Goal: Information Seeking & Learning: Learn about a topic

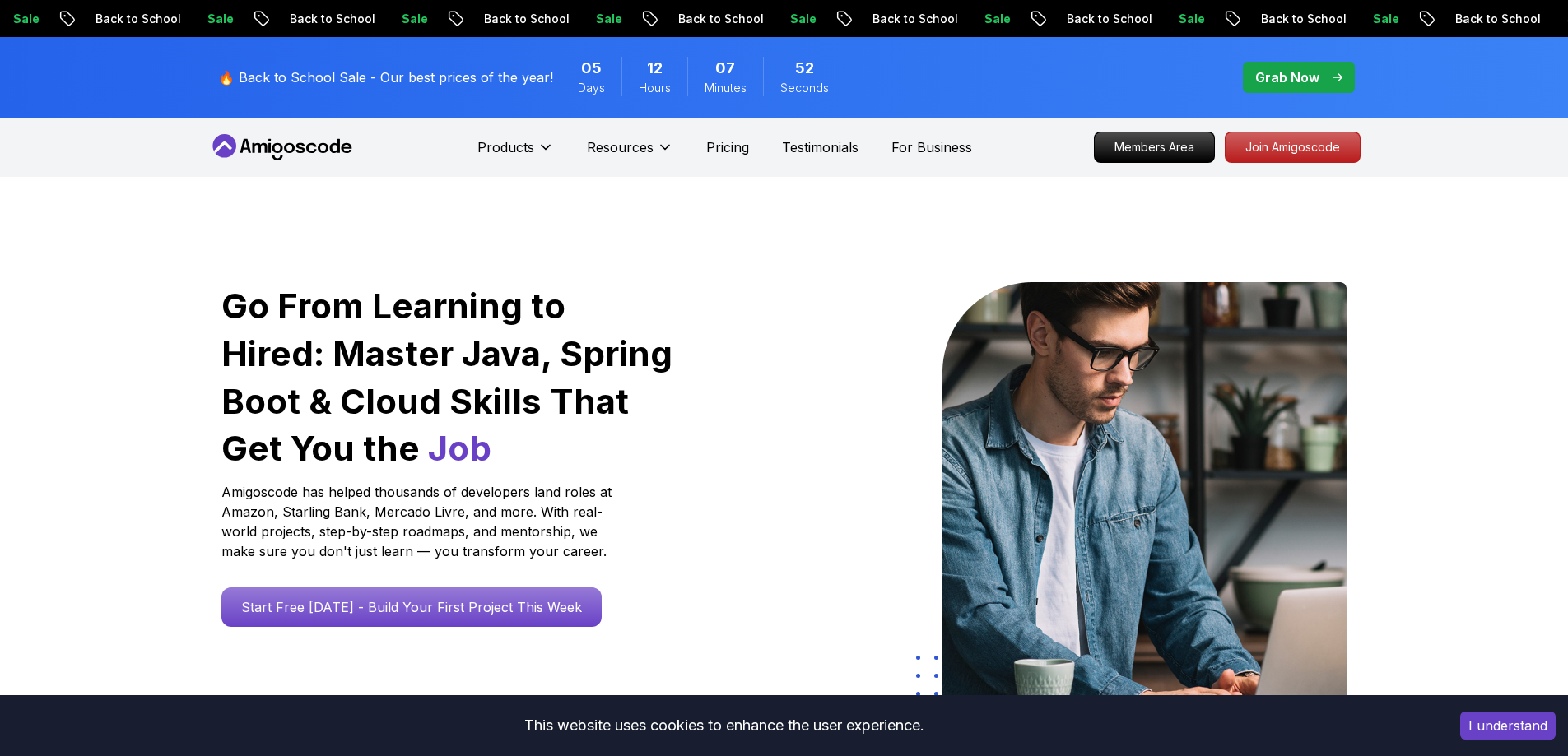
click at [329, 140] on icon at bounding box center [282, 147] width 148 height 26
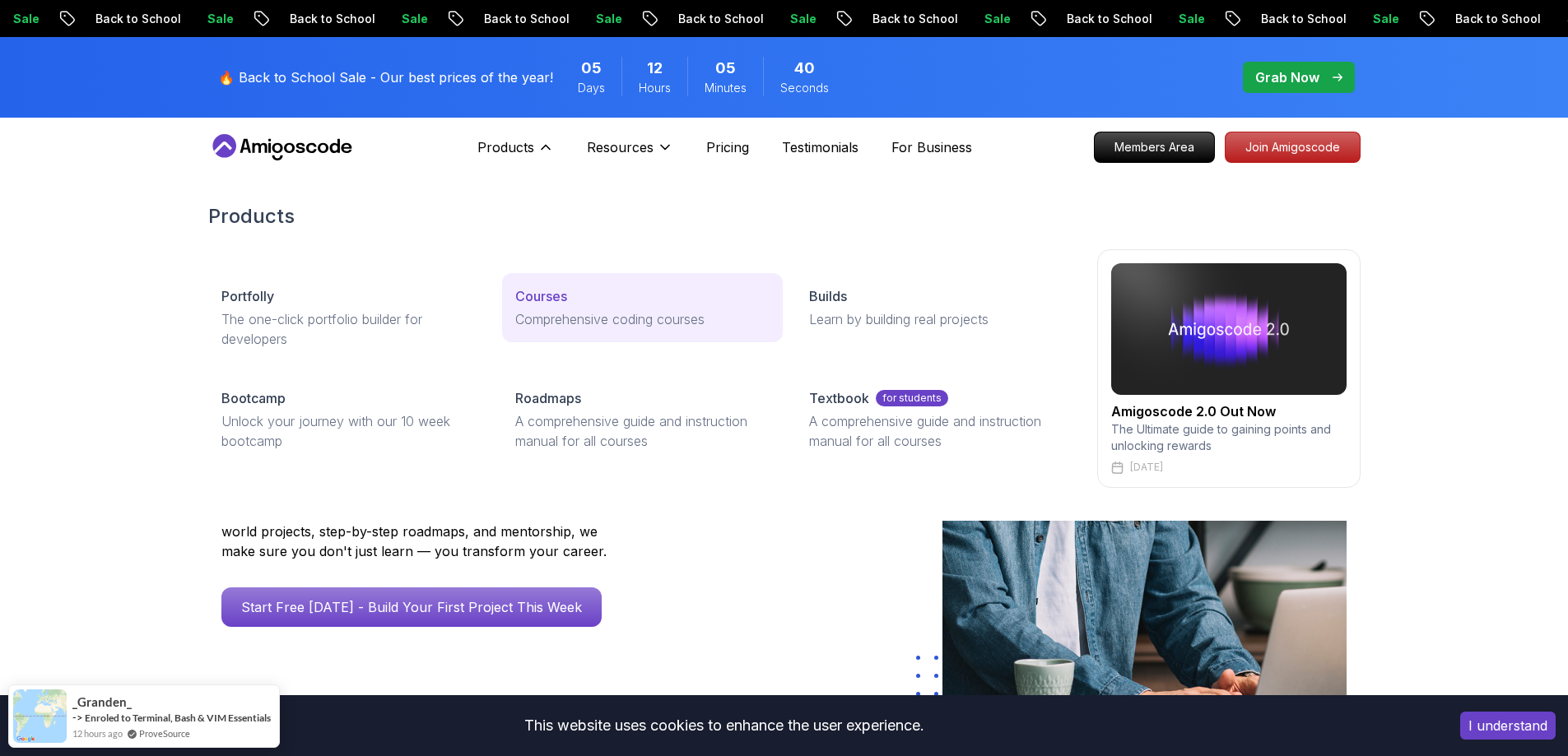
click at [559, 291] on p "Courses" at bounding box center [541, 296] width 52 height 20
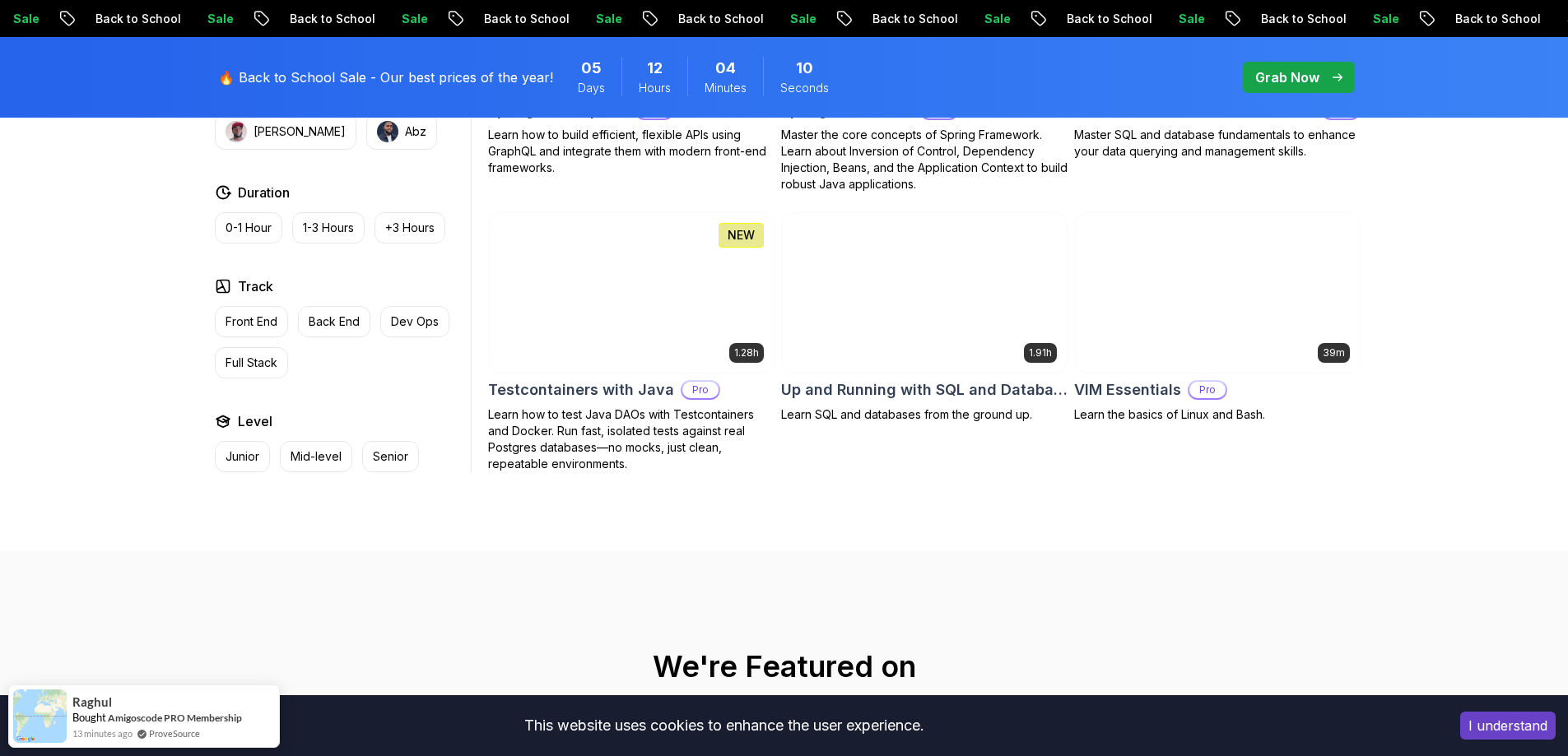
scroll to position [4443, 0]
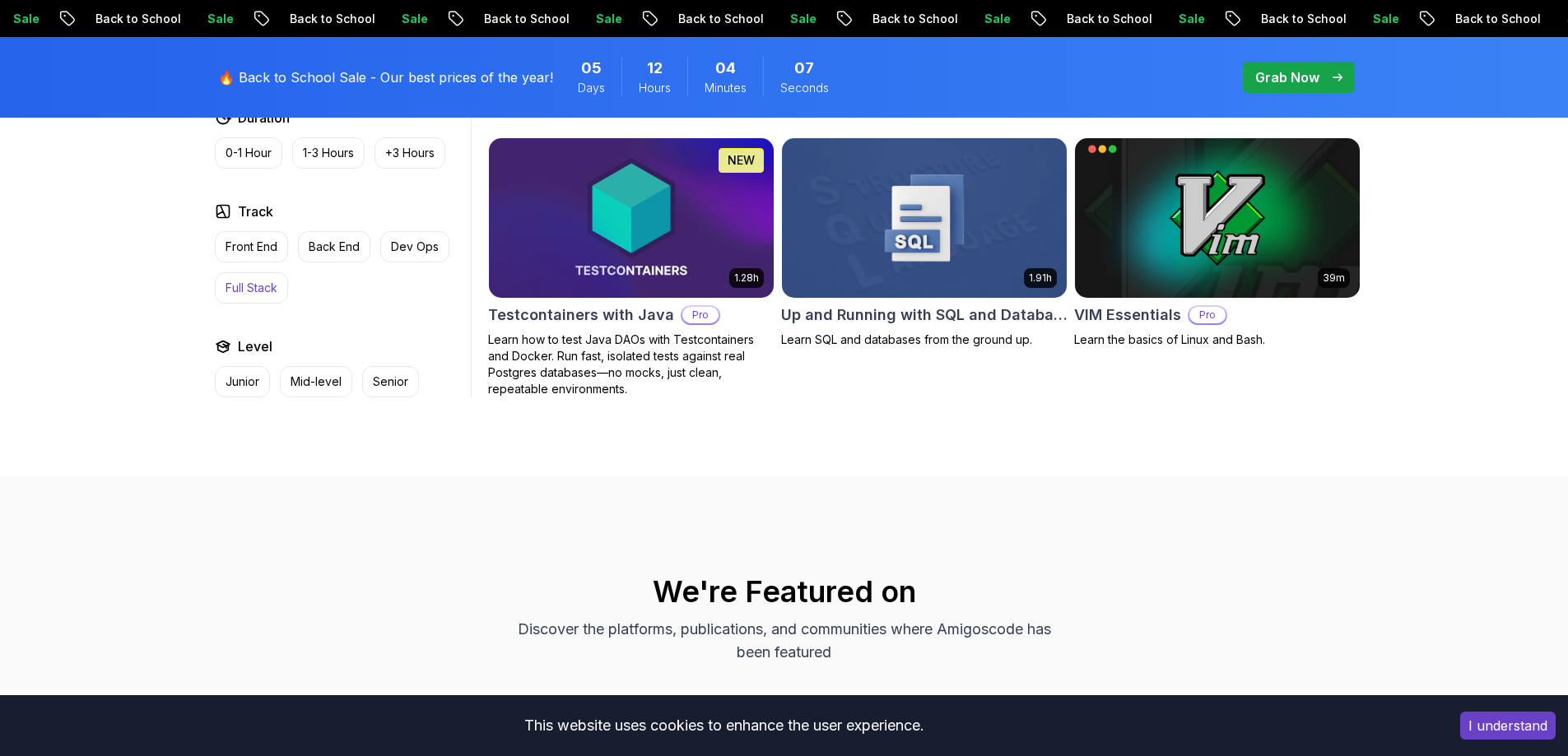
click at [269, 280] on p "Full Stack" at bounding box center [251, 288] width 52 height 17
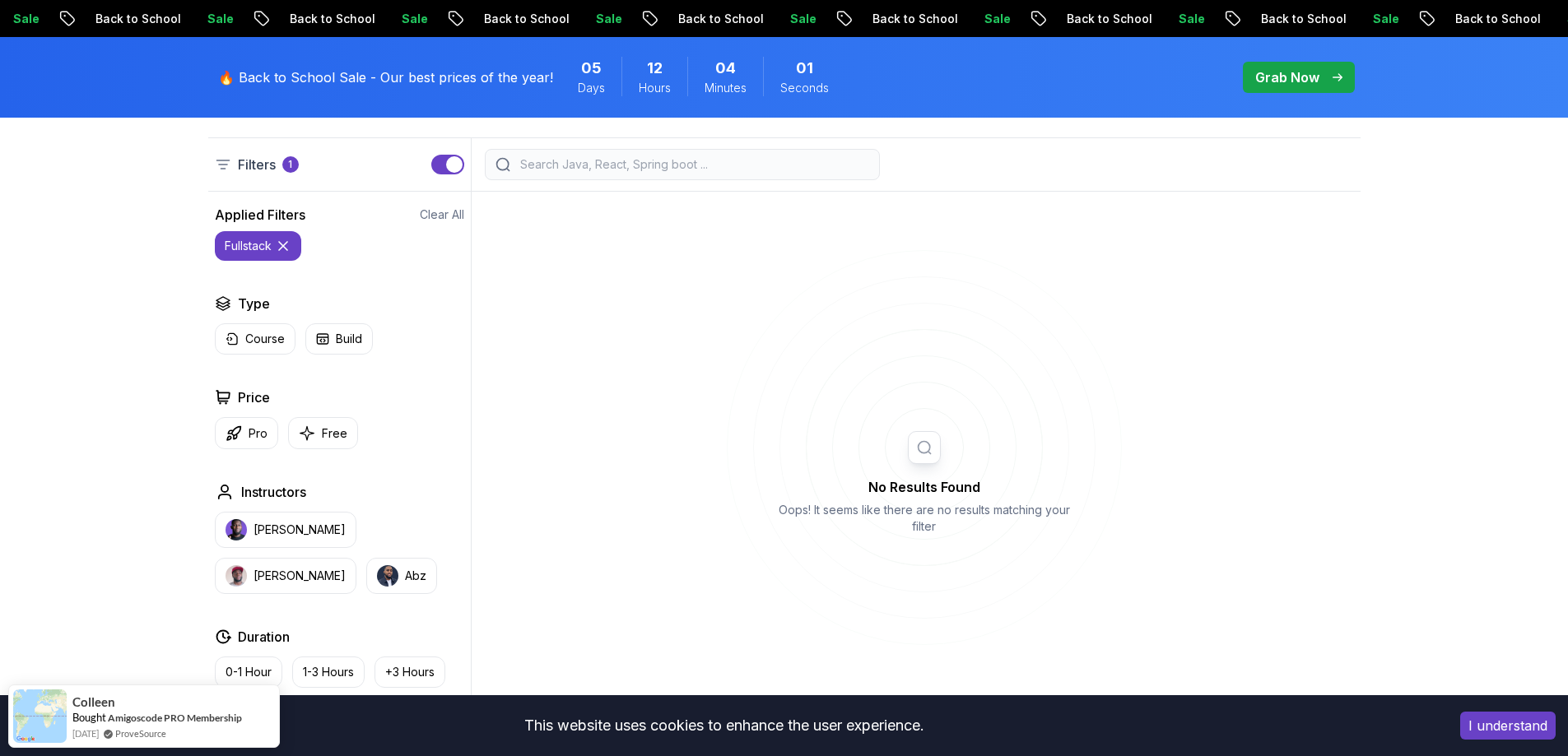
scroll to position [576, 0]
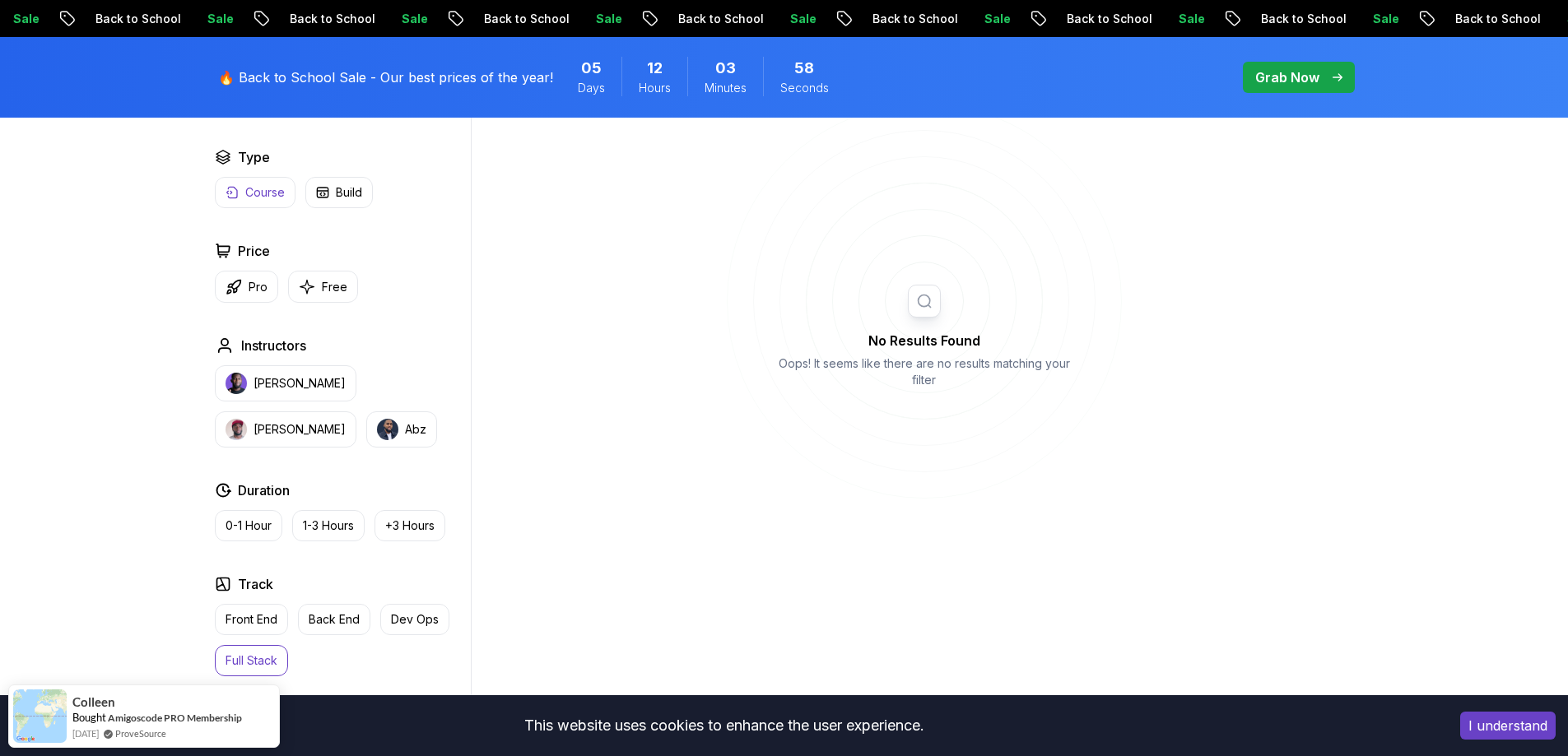
click at [251, 190] on p "Course" at bounding box center [265, 192] width 40 height 17
click at [266, 616] on p "Front End" at bounding box center [251, 620] width 52 height 17
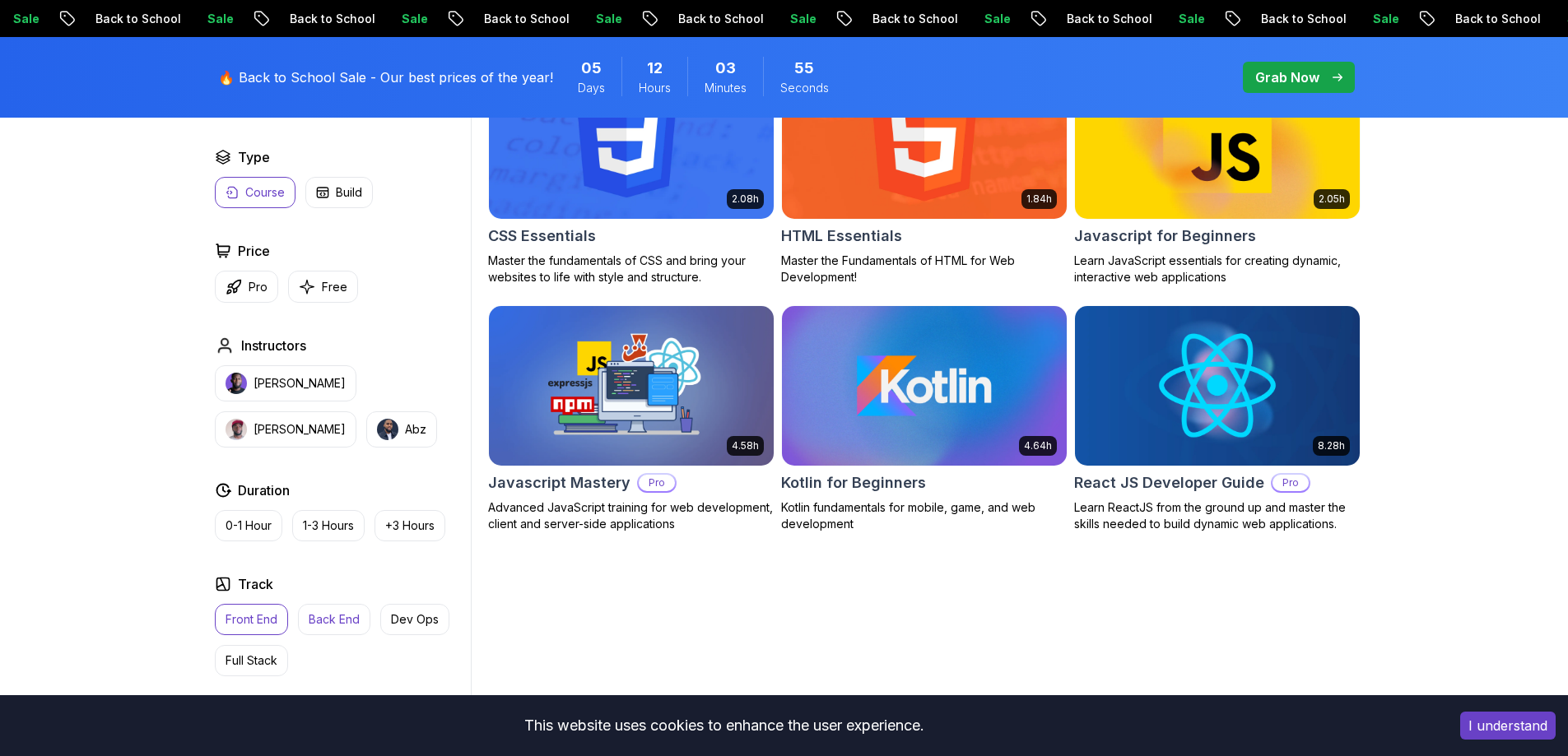
click at [330, 621] on p "Back End" at bounding box center [334, 620] width 51 height 17
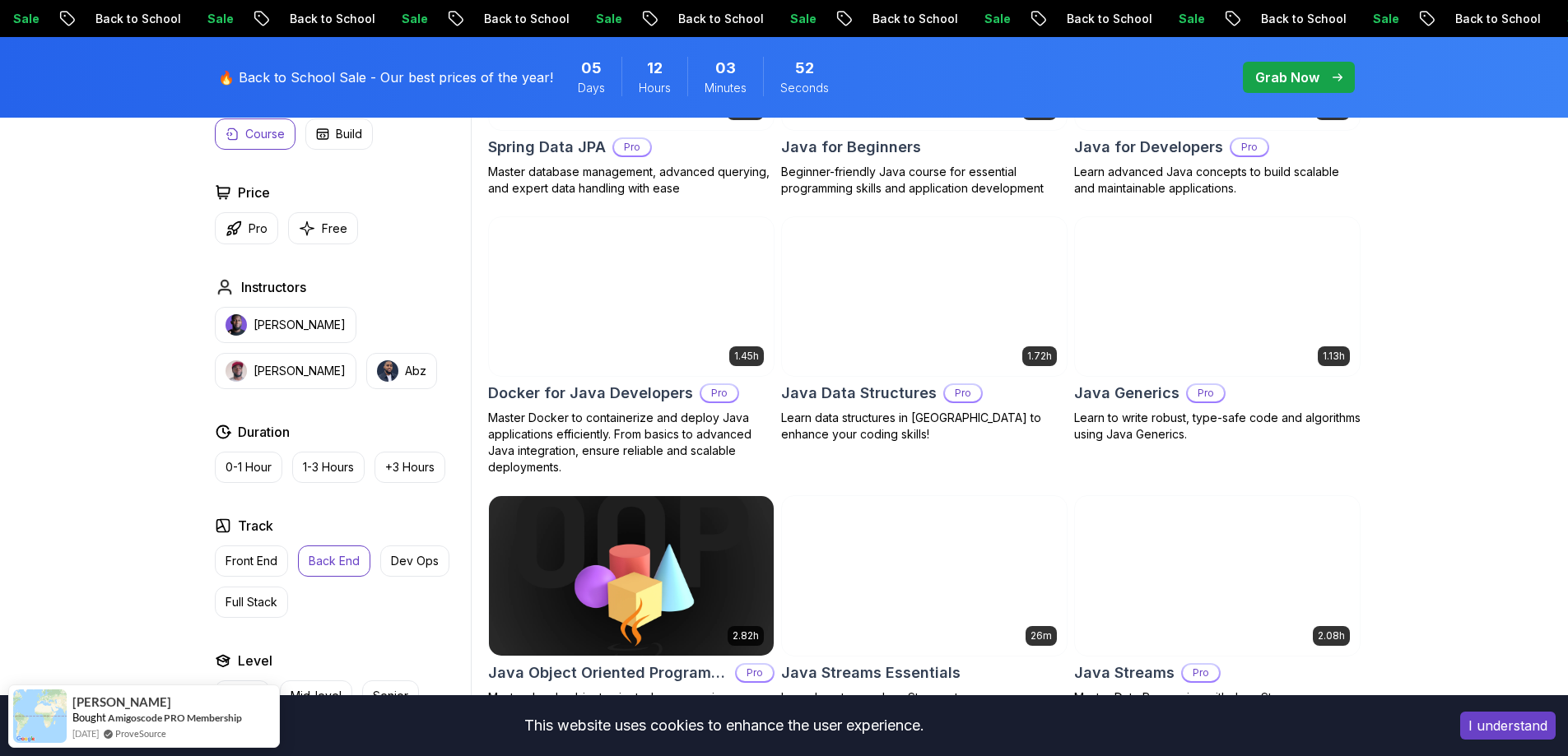
scroll to position [1234, 0]
